Goal: Check status: Check status

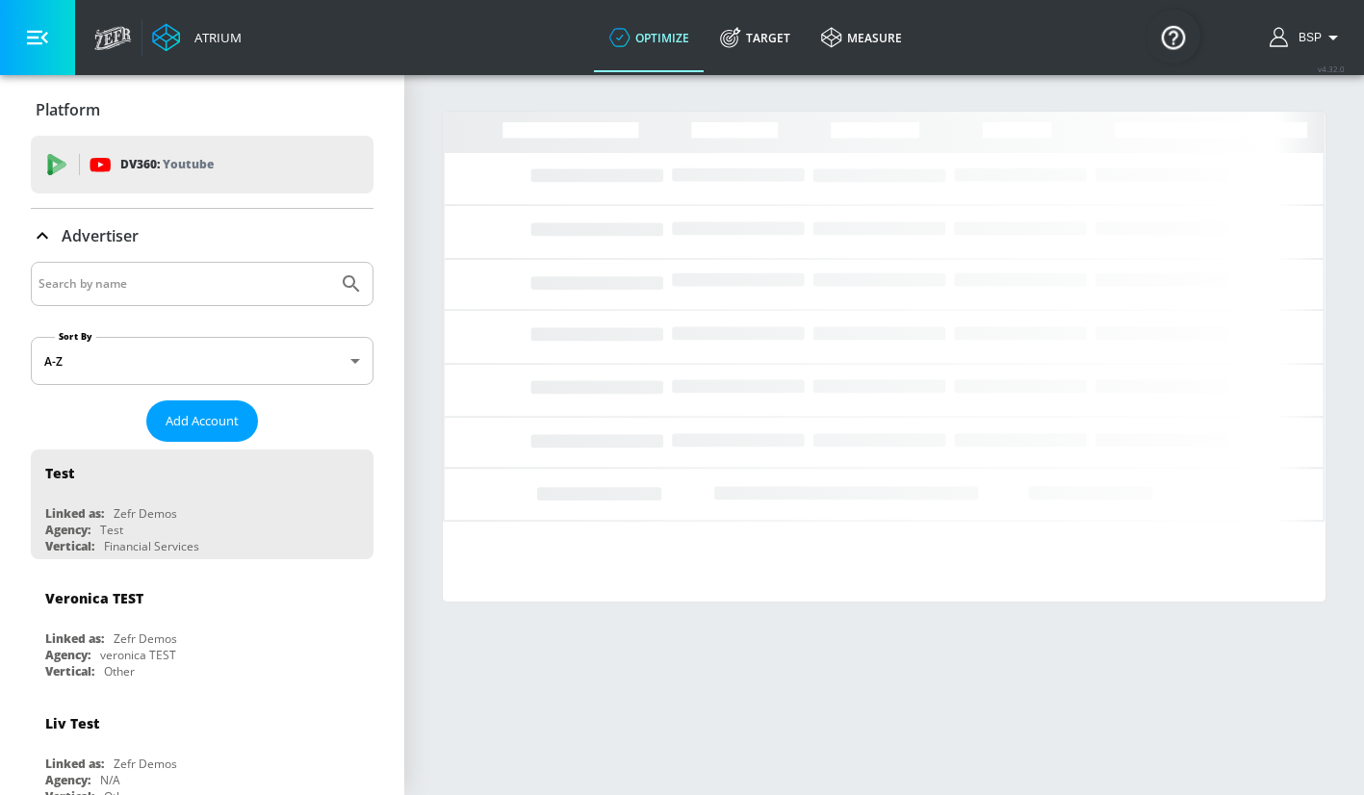
click at [197, 283] on input "Search by name" at bounding box center [184, 283] width 292 height 25
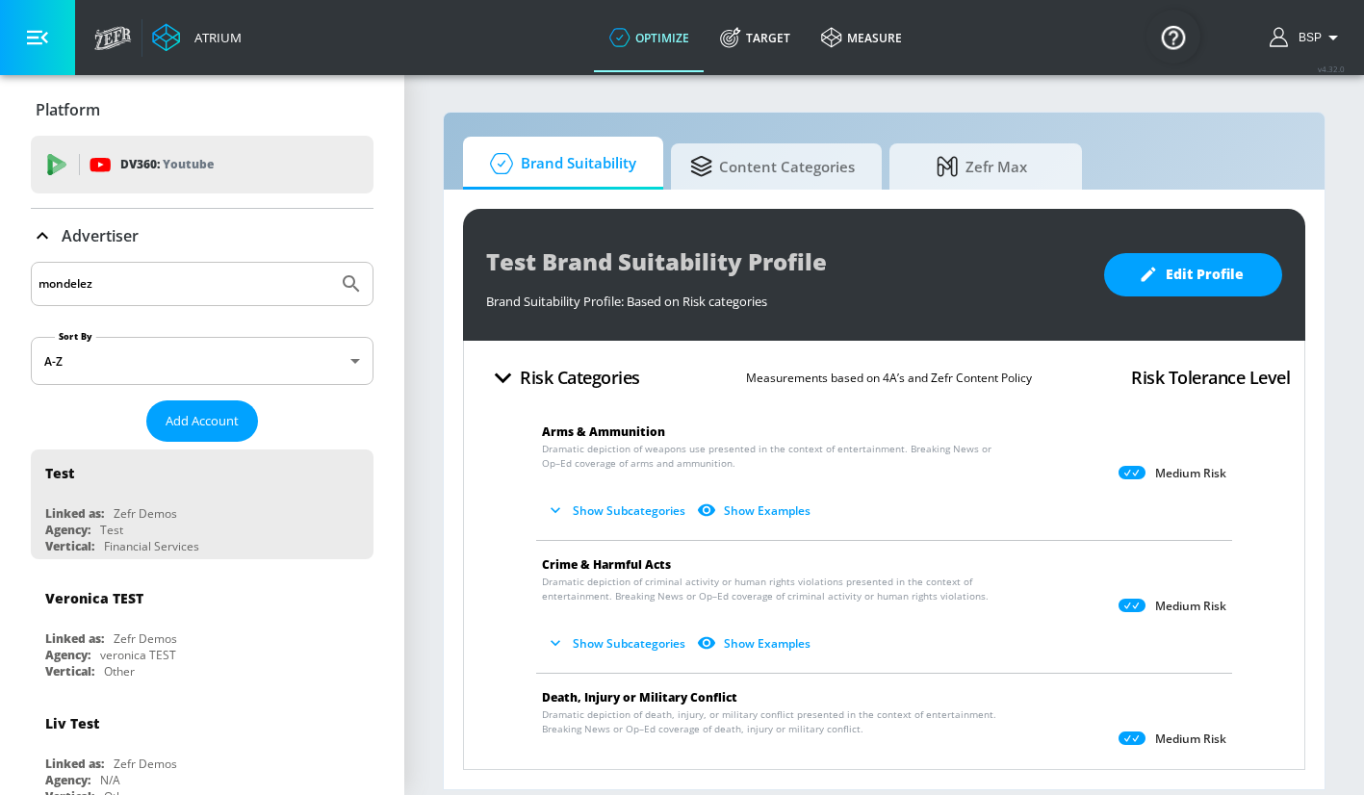
type input "mondelez"
click at [330, 263] on button "Submit Search" at bounding box center [351, 284] width 42 height 42
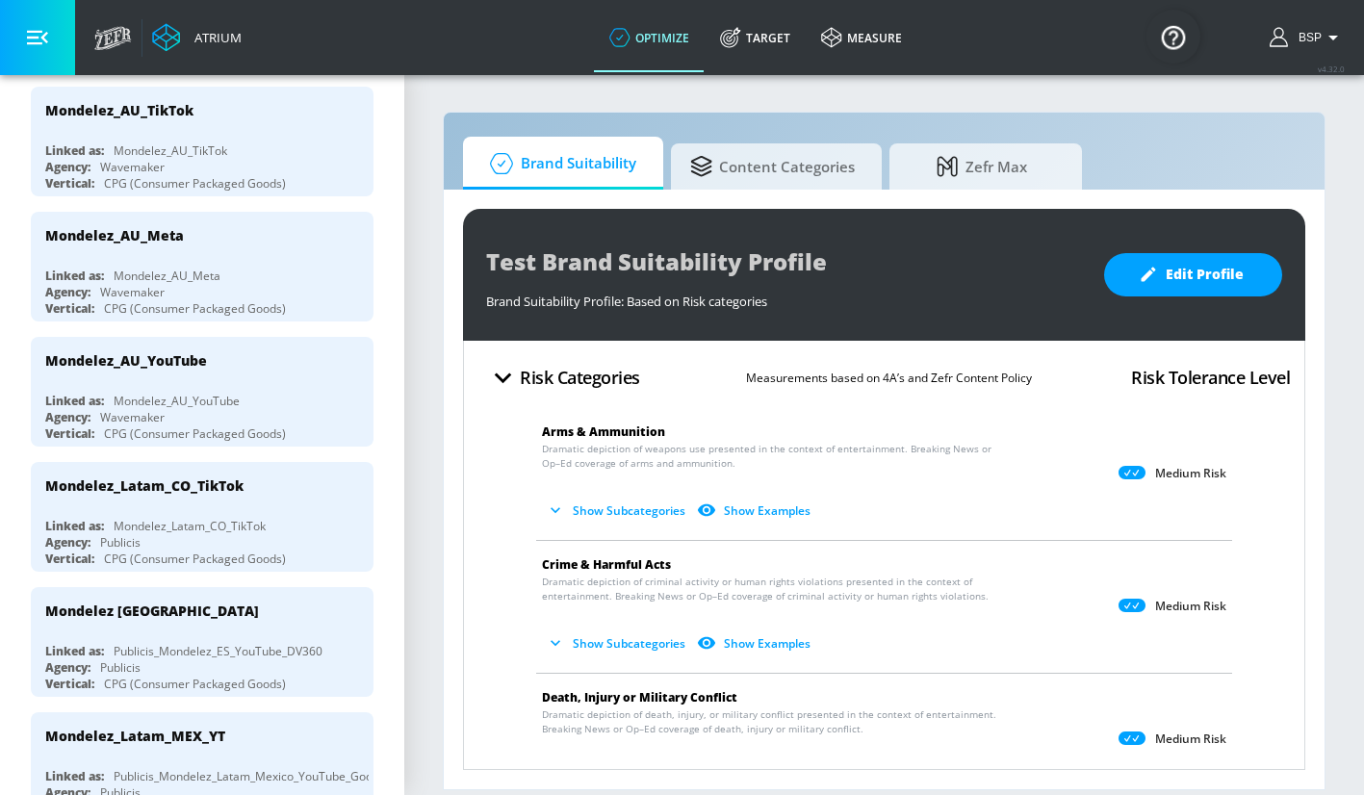
scroll to position [615, 0]
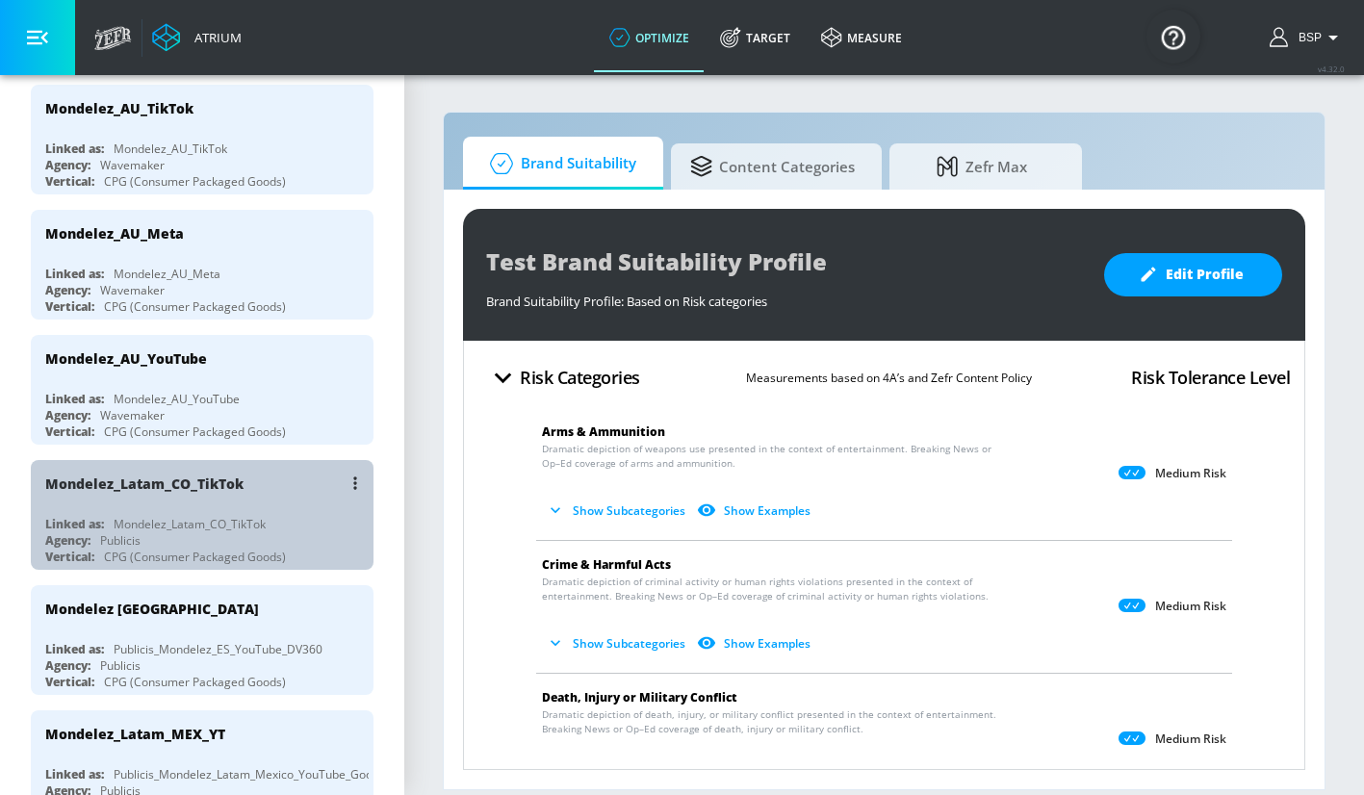
click at [248, 490] on div "Mondelez_Latam_CO_TikTok" at bounding box center [206, 483] width 323 height 46
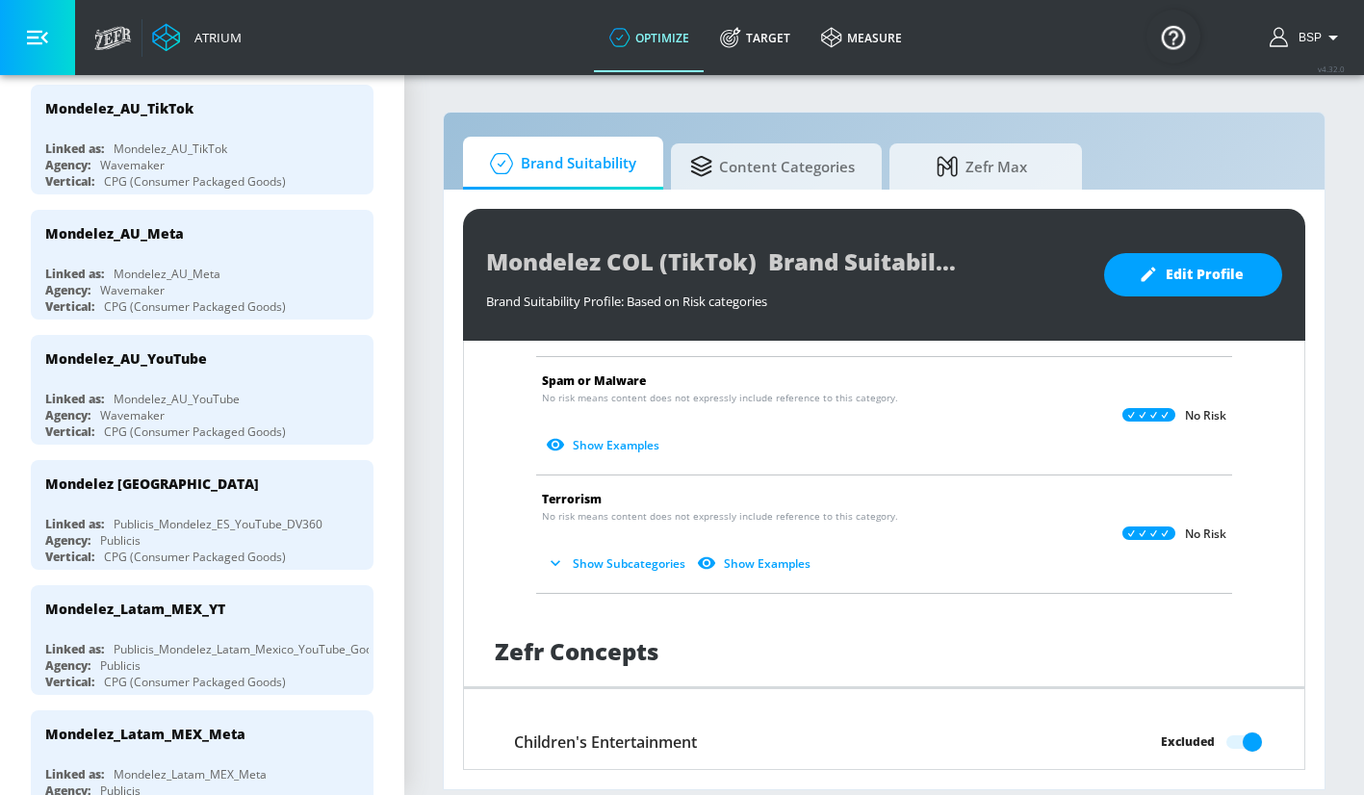
scroll to position [1215, 0]
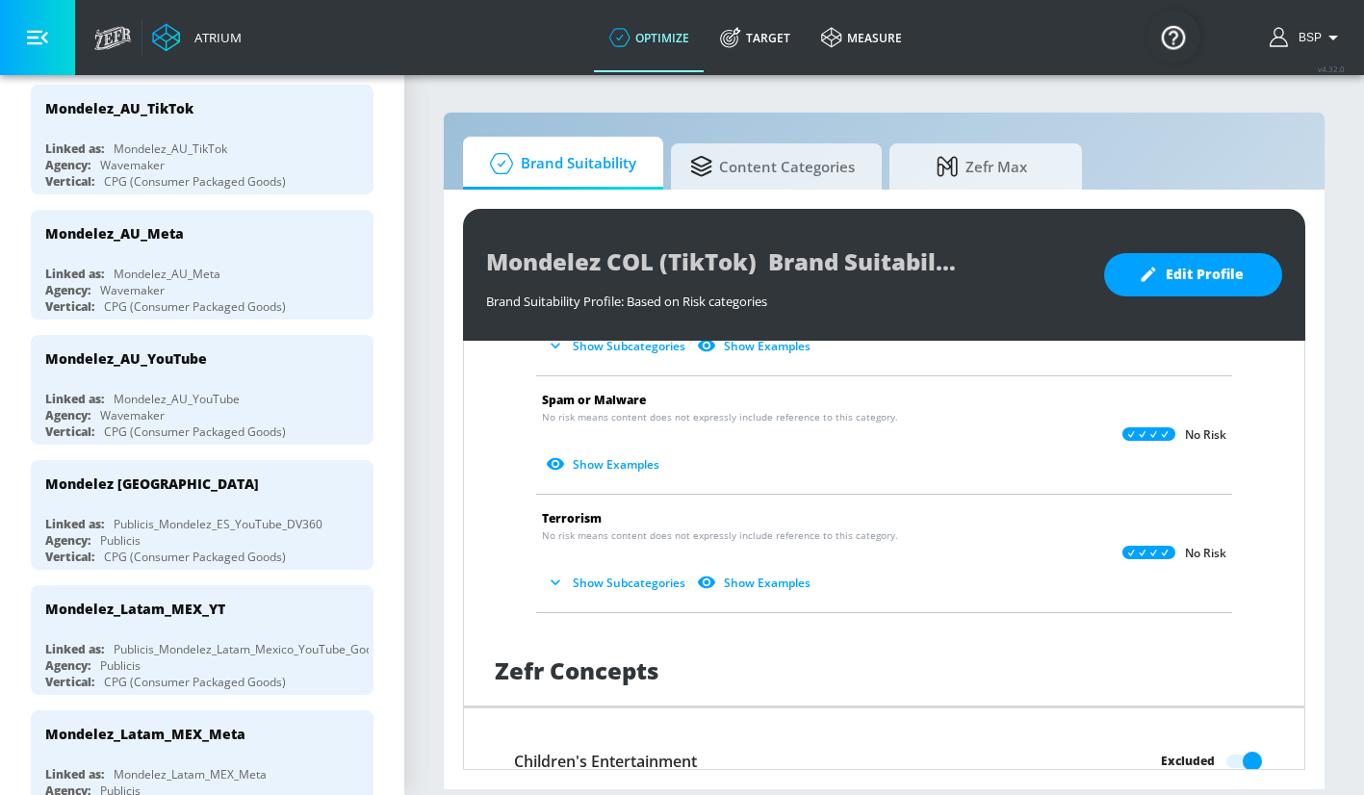
click at [645, 583] on button "Show Subcategories" at bounding box center [617, 583] width 151 height 32
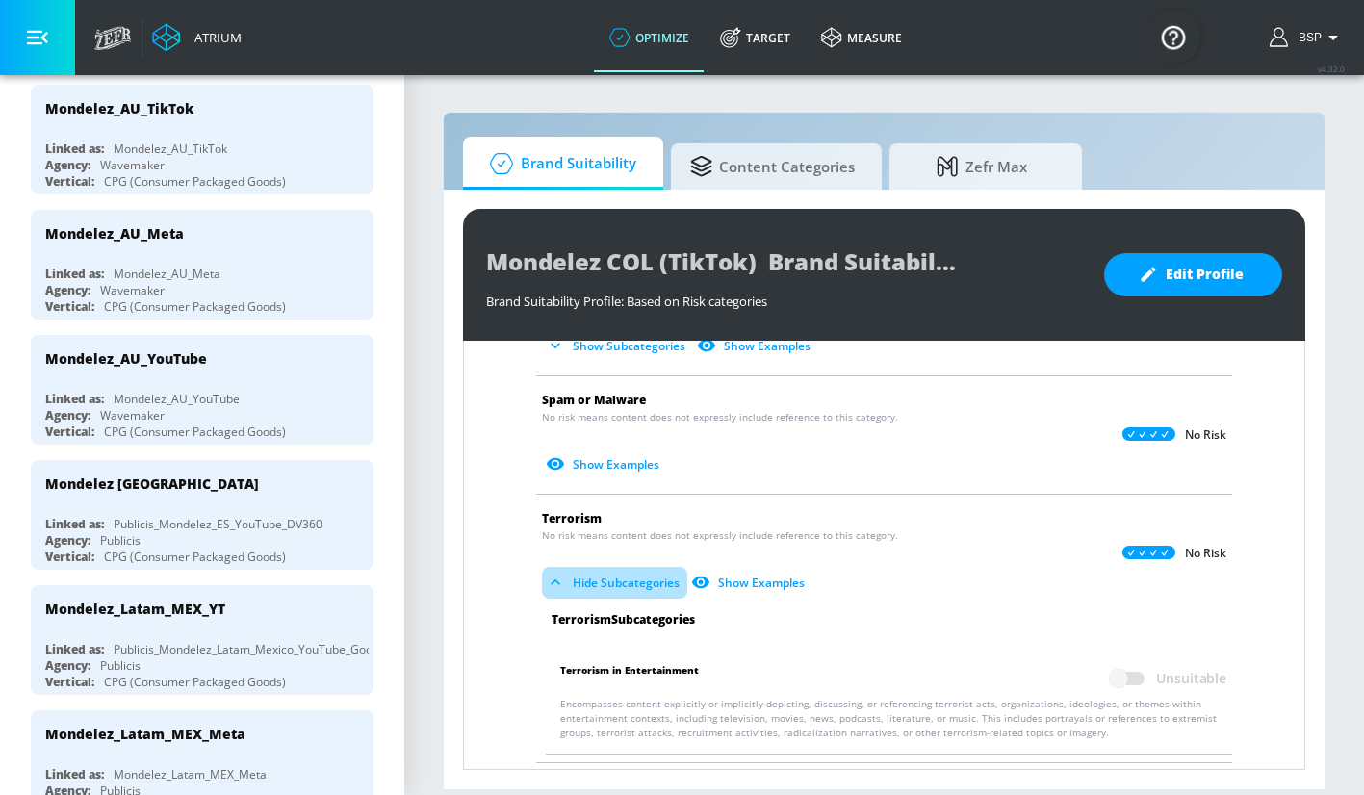
click at [644, 582] on button "Hide Subcategories" at bounding box center [614, 583] width 145 height 32
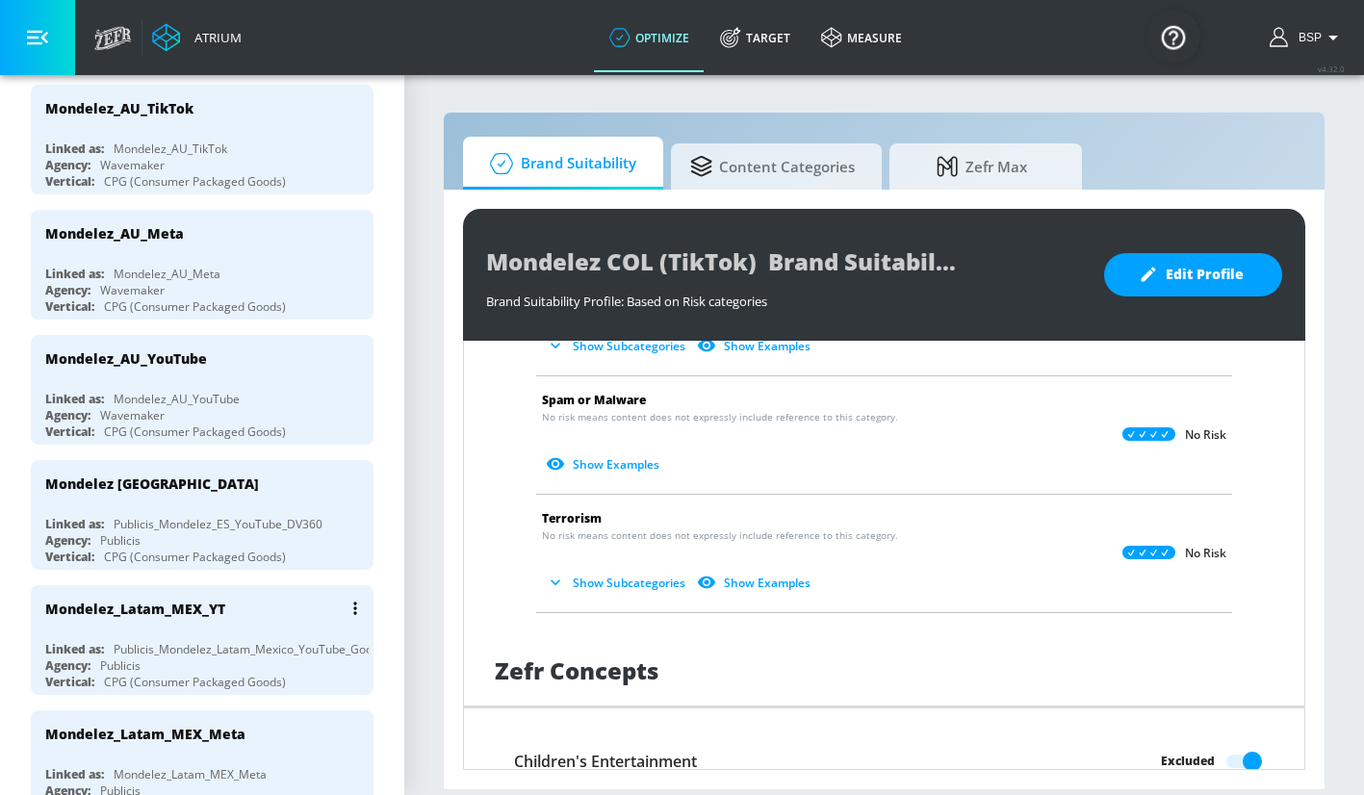
click at [280, 611] on div "Mondelez_Latam_MEX_YT" at bounding box center [206, 608] width 323 height 46
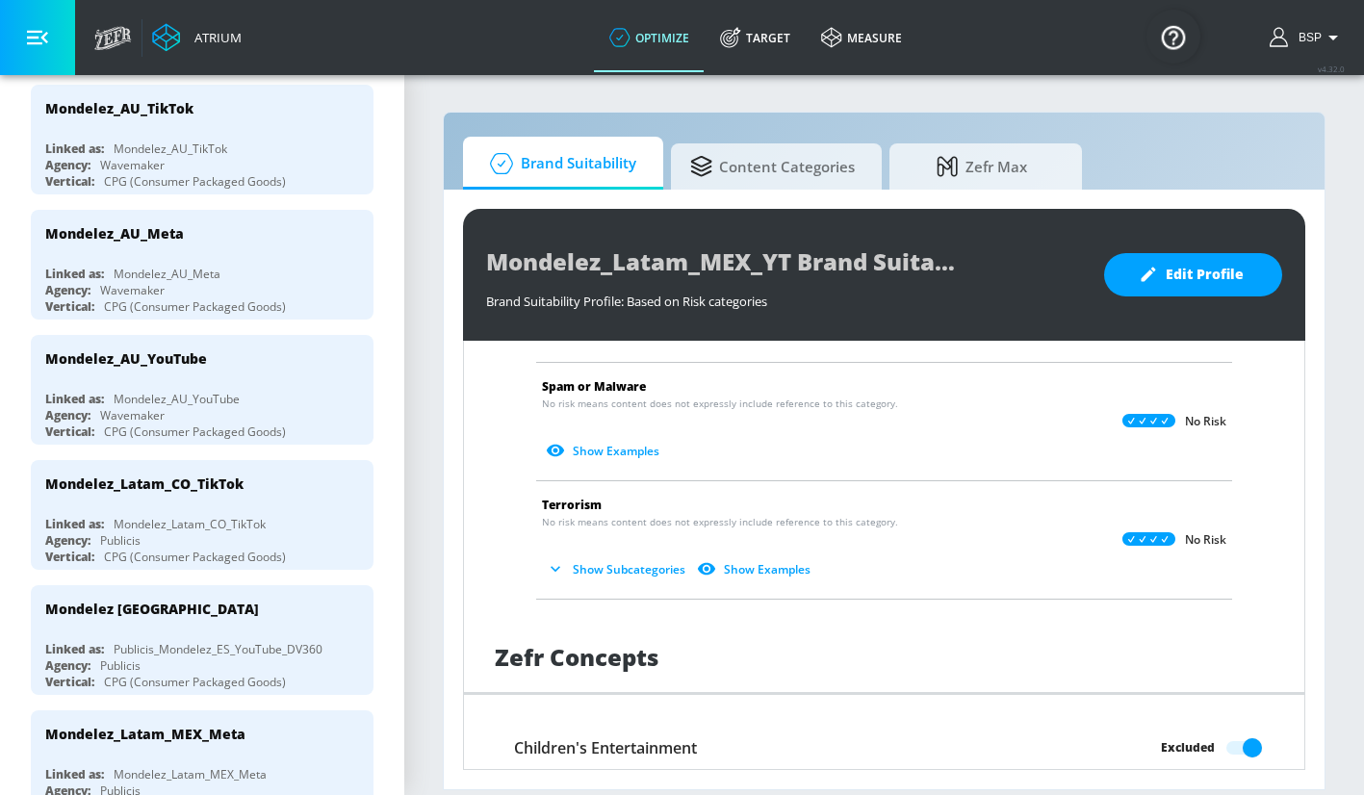
scroll to position [1225, 0]
